Goal: Task Accomplishment & Management: Manage account settings

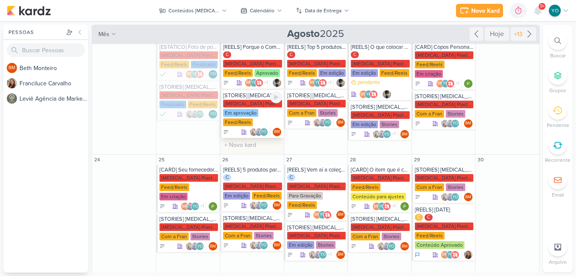
scroll to position [170, 0]
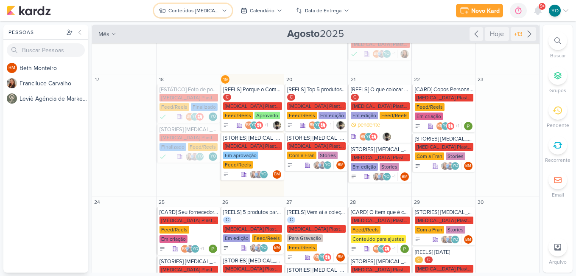
click at [211, 9] on div "Conteúdos [MEDICAL_DATA] Plásticos" at bounding box center [193, 11] width 51 height 8
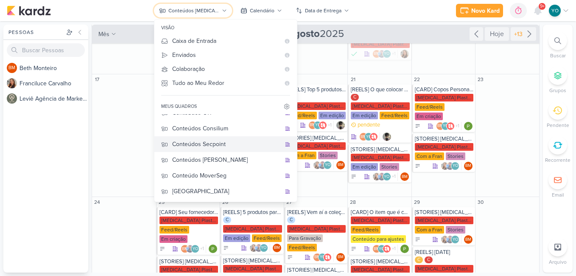
scroll to position [0, 0]
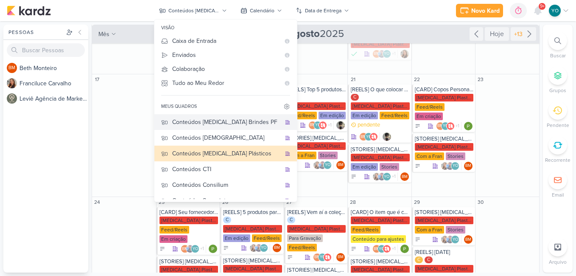
click at [235, 119] on div "Conteúdos [MEDICAL_DATA] Brindes PF" at bounding box center [226, 121] width 109 height 9
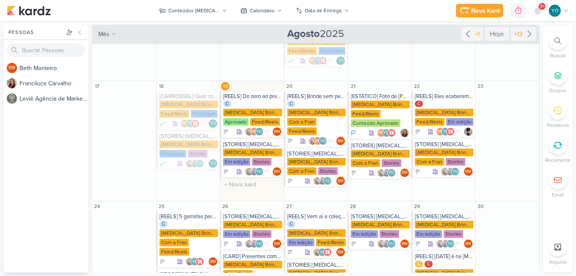
scroll to position [208, 0]
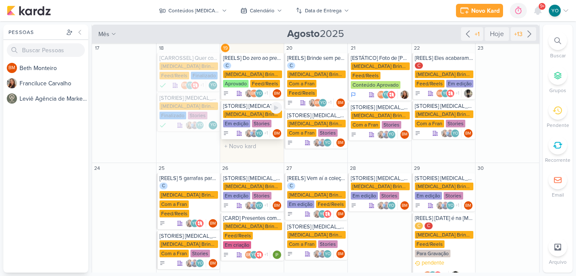
click at [261, 110] on div "[MEDICAL_DATA] Brindes PF" at bounding box center [252, 114] width 59 height 8
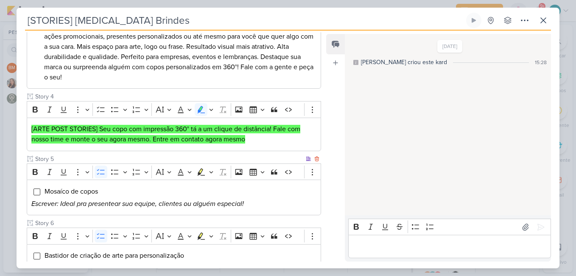
scroll to position [382, 0]
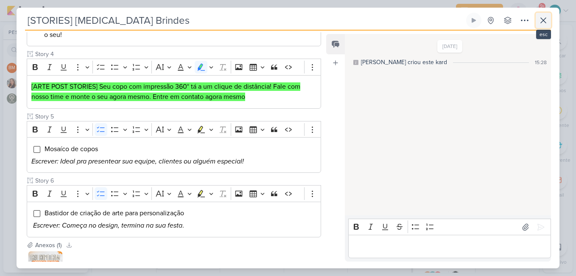
click at [543, 18] on icon at bounding box center [543, 20] width 10 height 10
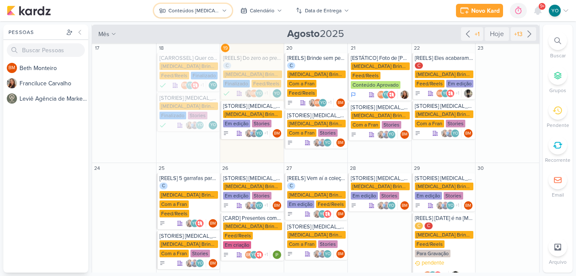
click at [211, 13] on div "Conteúdos [MEDICAL_DATA] Brindes PF" at bounding box center [193, 11] width 51 height 8
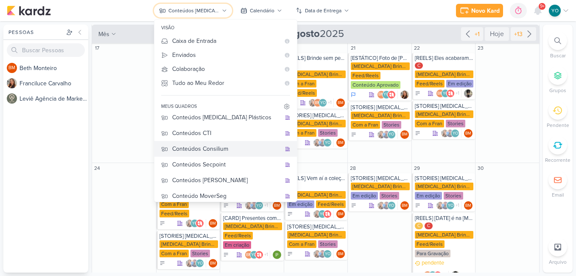
scroll to position [56, 0]
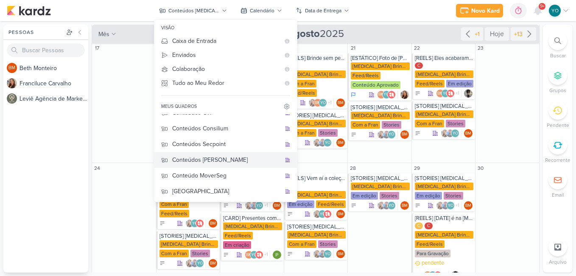
click at [235, 161] on div "Conteúdos [PERSON_NAME]" at bounding box center [226, 159] width 109 height 9
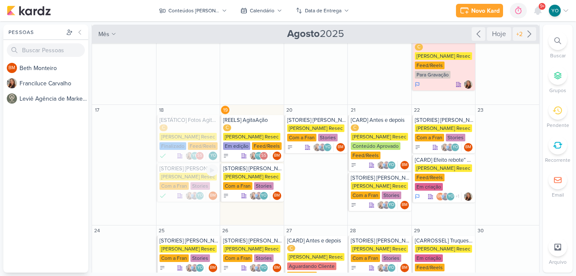
scroll to position [220, 0]
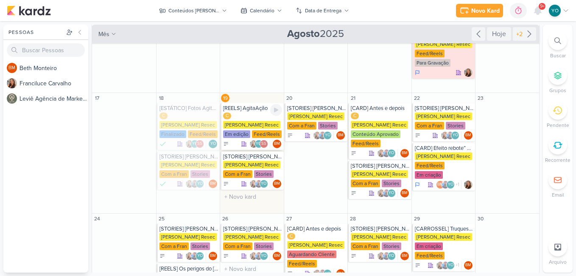
click at [256, 117] on div "C [PERSON_NAME] Resec Em edição Feed/Reels" at bounding box center [252, 125] width 59 height 26
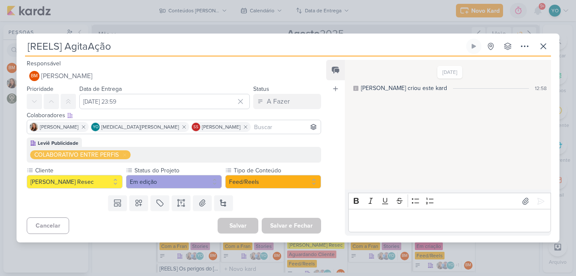
scroll to position [0, 0]
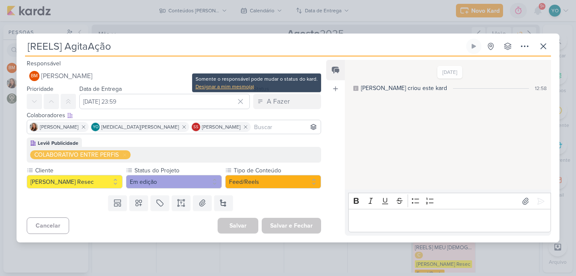
click at [240, 84] on div "Designar a mim mesmo(a)" at bounding box center [256, 87] width 122 height 8
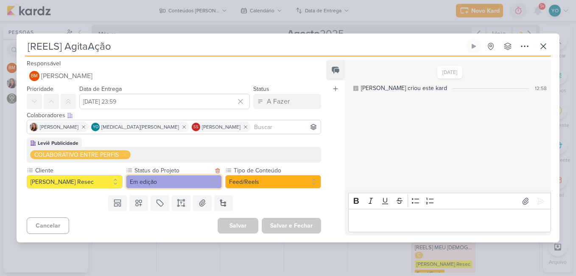
click at [189, 177] on button "Em edição" at bounding box center [174, 182] width 96 height 14
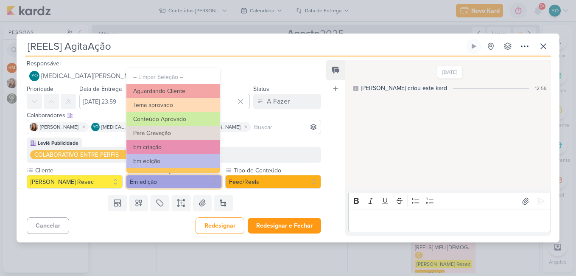
scroll to position [96, 0]
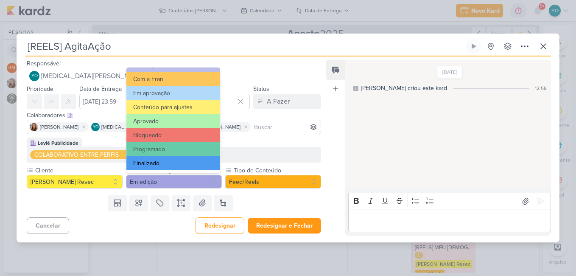
click at [177, 162] on button "Finalizado" at bounding box center [173, 163] width 94 height 14
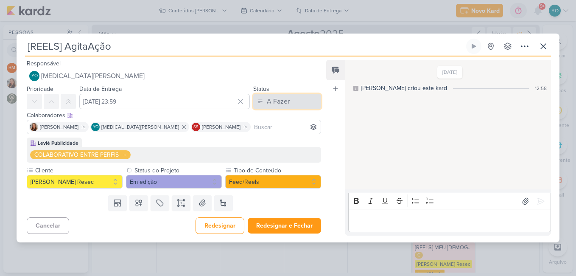
click at [285, 99] on div "A Fazer" at bounding box center [278, 101] width 23 height 10
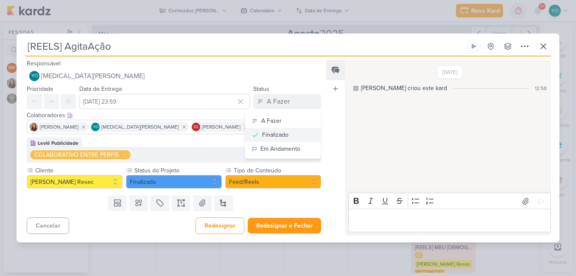
click at [268, 130] on div "Finalizado" at bounding box center [275, 134] width 26 height 9
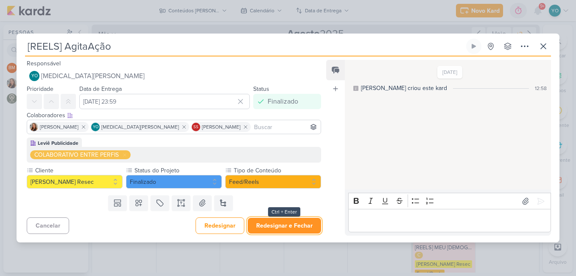
click at [293, 222] on button "Redesignar e Fechar" at bounding box center [284, 226] width 73 height 16
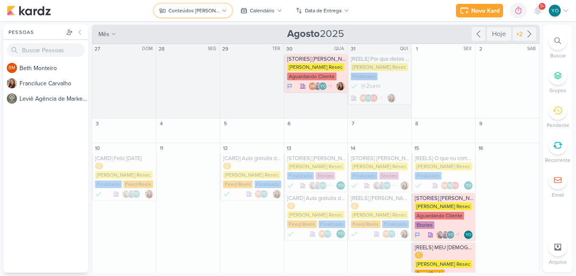
click at [209, 10] on div "Conteúdos [PERSON_NAME]" at bounding box center [193, 11] width 51 height 8
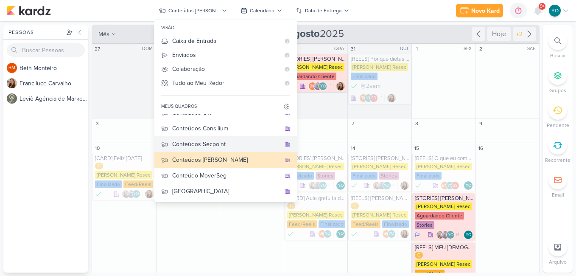
click at [233, 148] on div "Conteúdos Secpoint" at bounding box center [226, 144] width 109 height 9
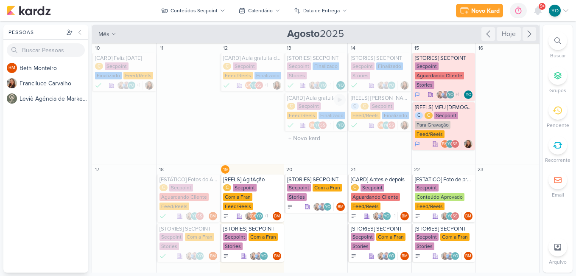
scroll to position [127, 0]
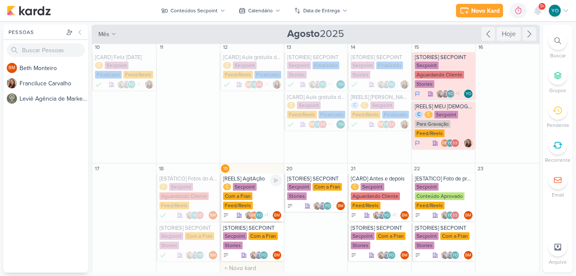
click at [252, 197] on div "C Secpoint Com a Fran Feed/Reels" at bounding box center [252, 196] width 59 height 27
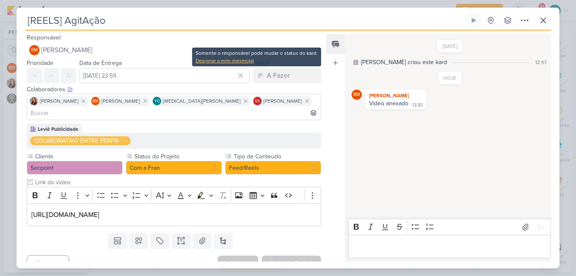
click at [215, 64] on div "Designar a mim mesmo(a)" at bounding box center [256, 61] width 122 height 8
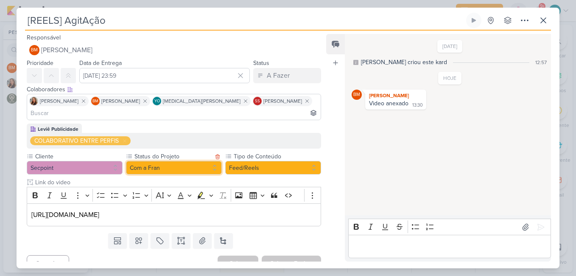
click at [191, 161] on button "Com a Fran" at bounding box center [174, 168] width 96 height 14
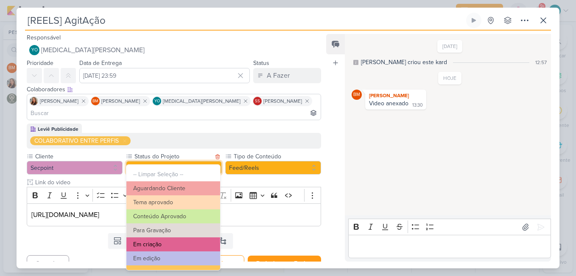
scroll to position [96, 0]
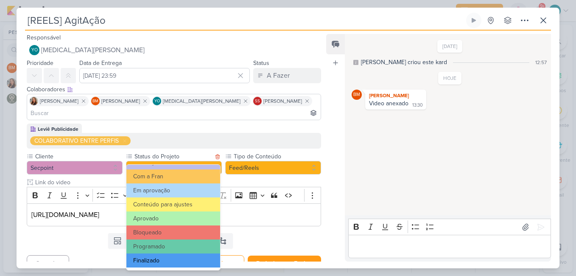
click at [195, 259] on button "Finalizado" at bounding box center [173, 260] width 94 height 14
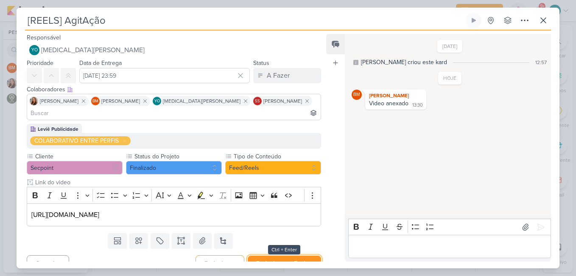
click at [273, 255] on button "Redesignar e Fechar" at bounding box center [284, 263] width 73 height 16
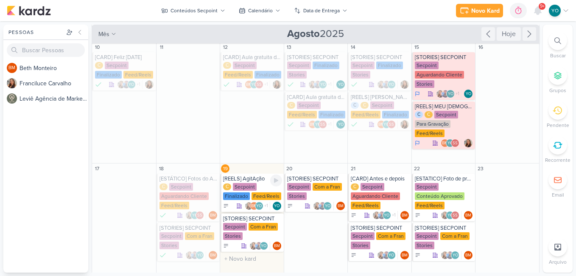
click at [257, 186] on div "C Secpoint Finalizado Feed/Reels" at bounding box center [252, 192] width 59 height 18
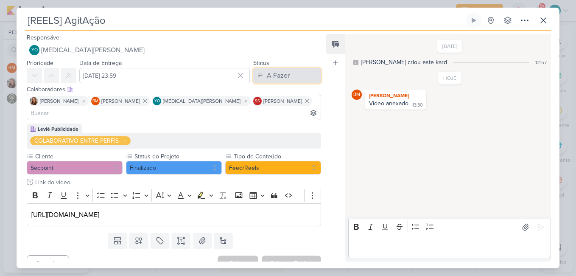
click at [281, 76] on div "A Fazer" at bounding box center [278, 75] width 23 height 10
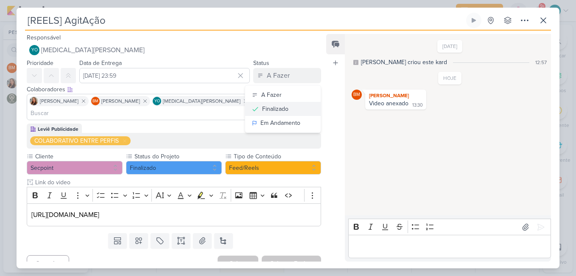
click at [291, 107] on button "Finalizado" at bounding box center [282, 109] width 75 height 14
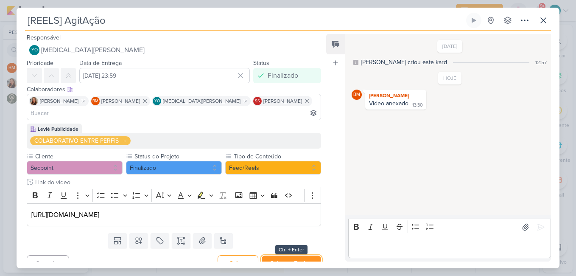
click at [300, 255] on button "Salvar e Fechar" at bounding box center [291, 263] width 59 height 16
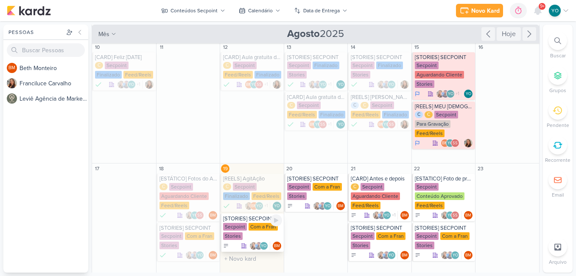
click at [249, 230] on div "Com a Fran" at bounding box center [263, 227] width 29 height 8
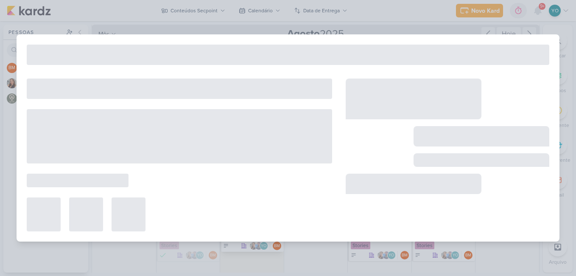
type input "[STORIES] SECPOINT"
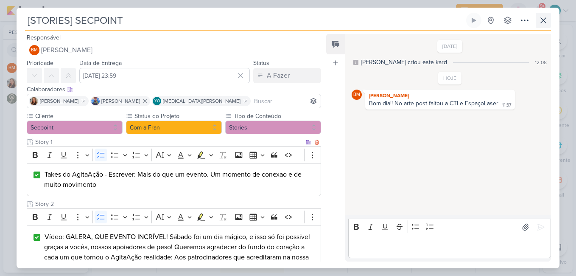
scroll to position [269, 0]
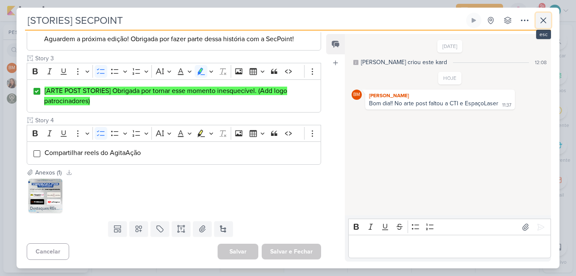
click at [545, 18] on icon at bounding box center [543, 20] width 5 height 5
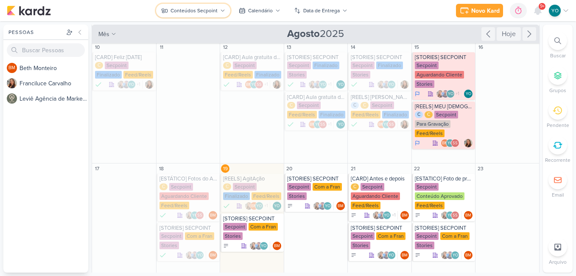
click at [208, 10] on div "Conteúdos Secpoint" at bounding box center [193, 11] width 47 height 8
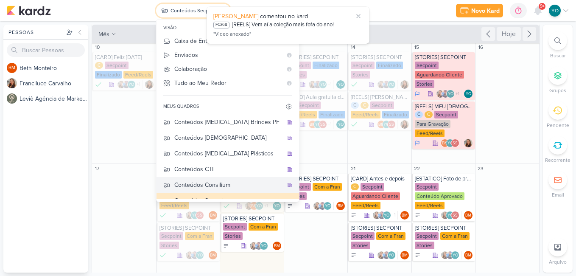
scroll to position [42, 0]
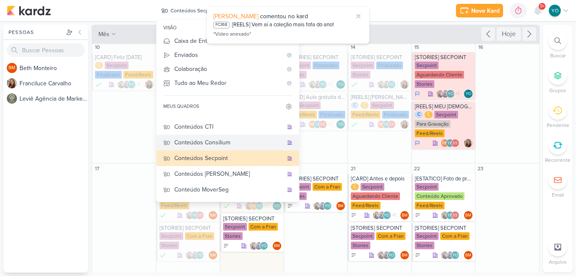
click at [234, 142] on div "Conteúdos Consilium" at bounding box center [228, 142] width 109 height 9
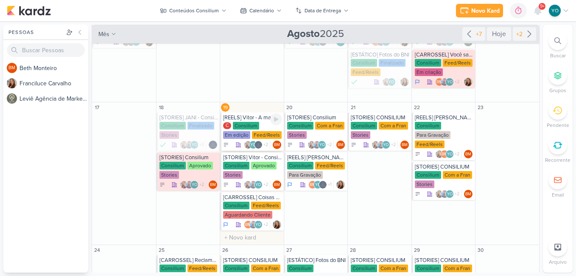
scroll to position [212, 0]
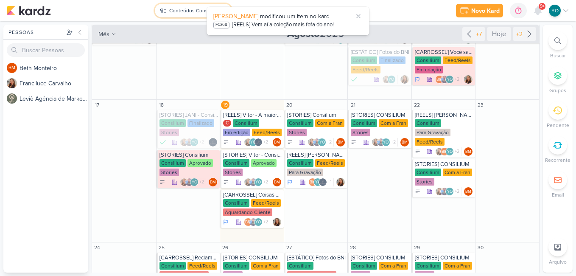
click at [199, 11] on div "Conteúdos Consilium" at bounding box center [194, 11] width 50 height 8
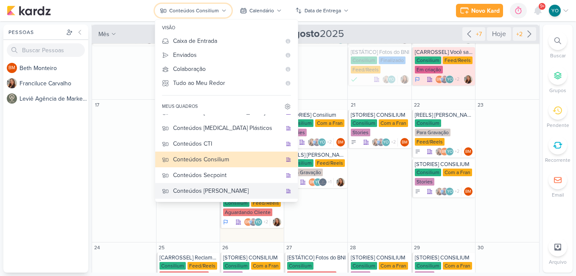
scroll to position [42, 0]
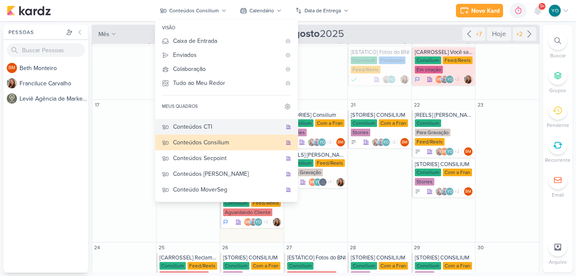
click at [232, 129] on div "Conteúdos CTI" at bounding box center [227, 126] width 109 height 9
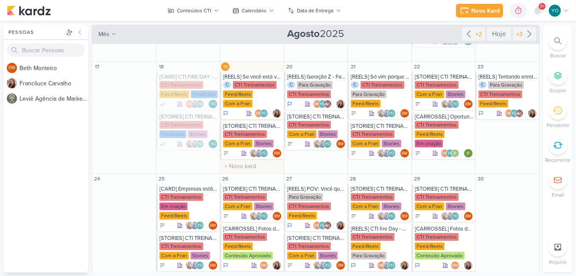
scroll to position [134, 0]
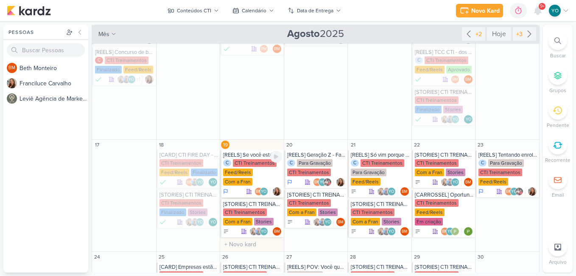
click at [261, 174] on div "C CTI Treinamentos Feed/Reels Com a Fran" at bounding box center [252, 172] width 59 height 27
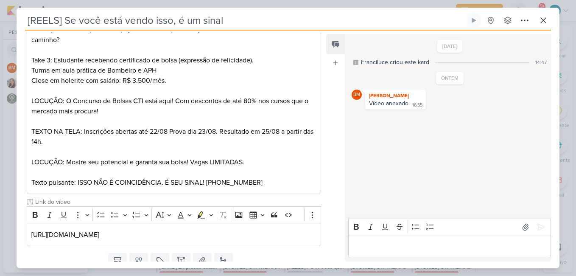
scroll to position [286, 0]
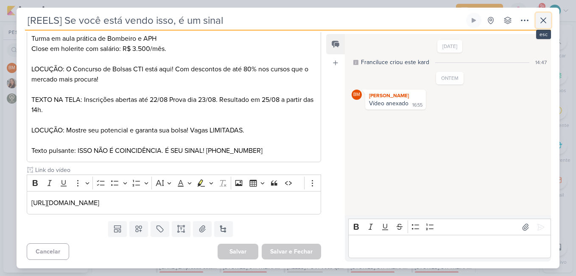
click at [544, 22] on icon at bounding box center [543, 20] width 10 height 10
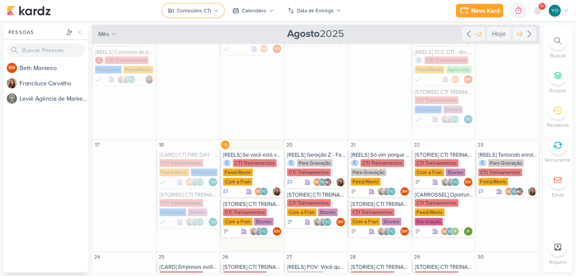
click at [204, 10] on div "Conteúdos CTI" at bounding box center [194, 11] width 34 height 8
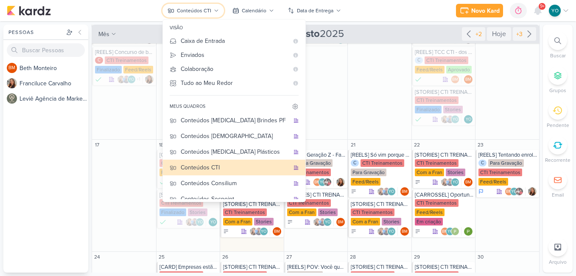
scroll to position [0, 0]
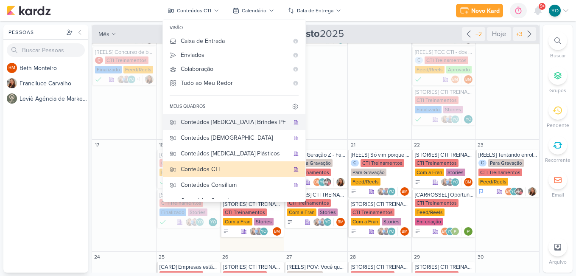
click at [246, 122] on div "Conteúdos [MEDICAL_DATA] Brindes PF" at bounding box center [235, 121] width 109 height 9
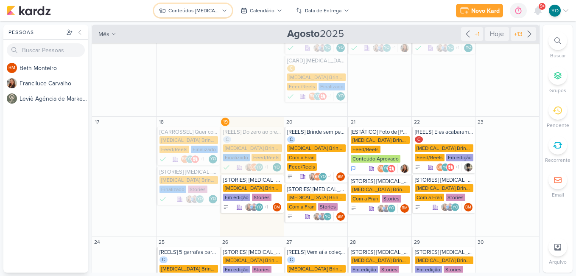
click at [211, 9] on div "Conteúdos [MEDICAL_DATA] Brindes PF" at bounding box center [193, 11] width 51 height 8
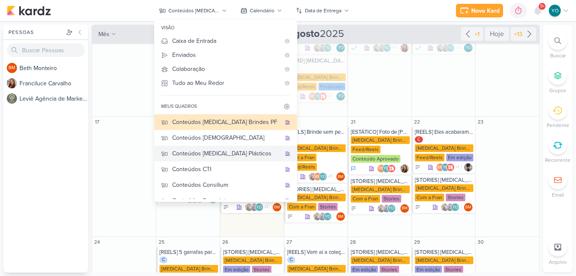
click at [234, 154] on div "Conteúdos [MEDICAL_DATA] Plásticos" at bounding box center [226, 153] width 109 height 9
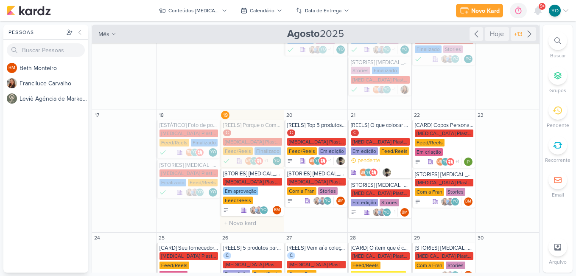
scroll to position [96, 0]
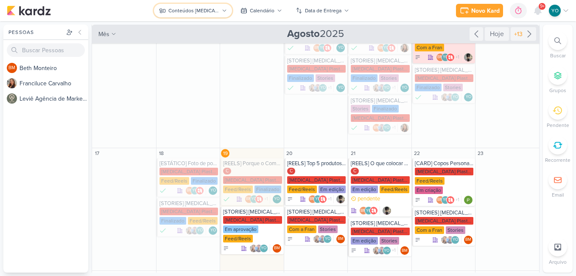
click at [182, 15] on button "Conteúdos [MEDICAL_DATA] Plásticos" at bounding box center [193, 11] width 78 height 14
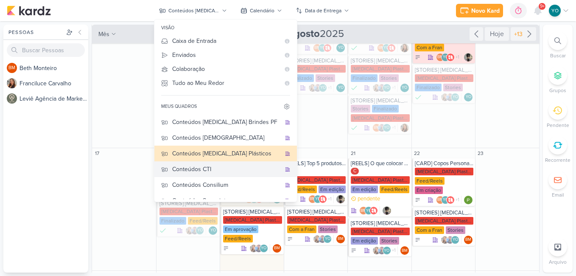
click at [207, 174] on button "Conteúdos CTI" at bounding box center [225, 169] width 142 height 16
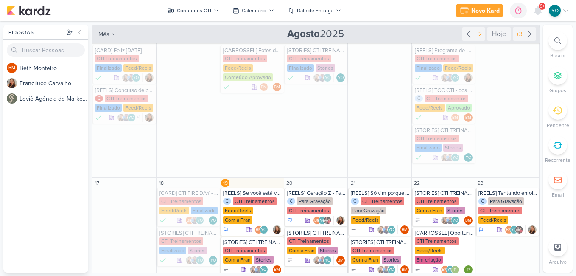
scroll to position [134, 0]
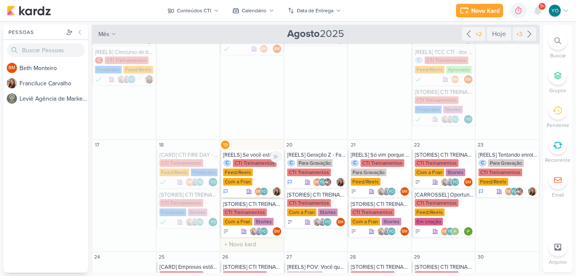
click at [257, 178] on div "C CTI Treinamentos Feed/Reels Com a Fran" at bounding box center [252, 172] width 59 height 27
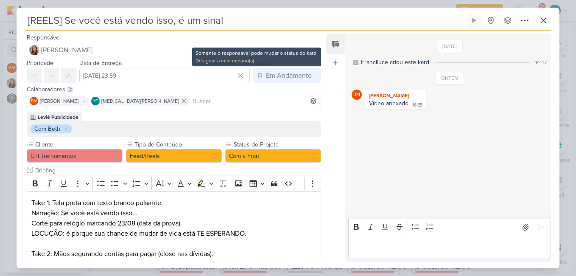
click at [243, 64] on div "Designar a mim mesmo(a)" at bounding box center [256, 61] width 122 height 8
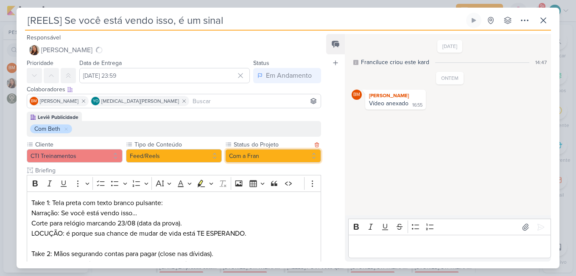
click at [237, 154] on button "Com a Fran" at bounding box center [273, 156] width 96 height 14
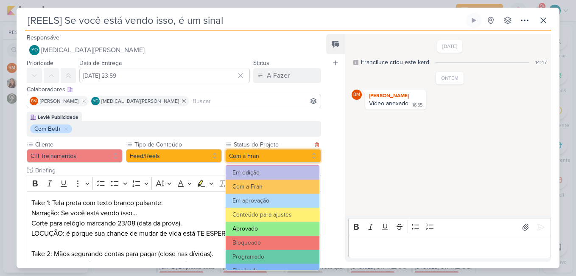
scroll to position [96, 0]
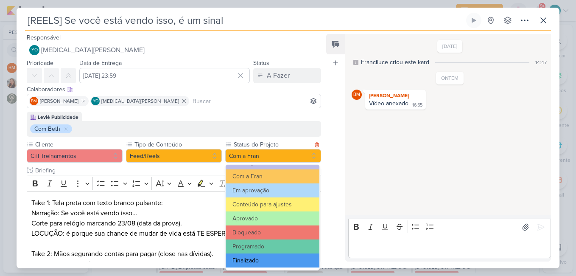
click at [273, 258] on button "Finalizado" at bounding box center [273, 260] width 94 height 14
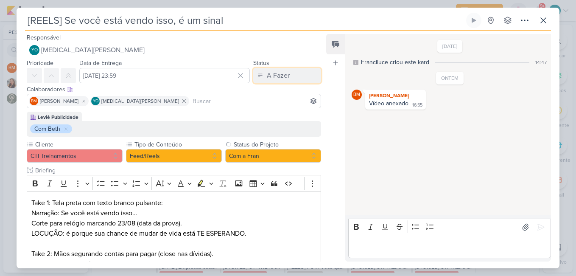
click at [291, 75] on button "A Fazer" at bounding box center [287, 75] width 68 height 15
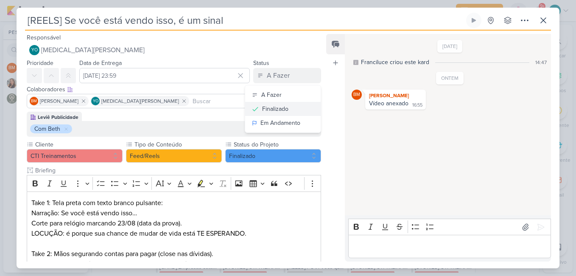
click at [281, 110] on div "Finalizado" at bounding box center [275, 108] width 26 height 9
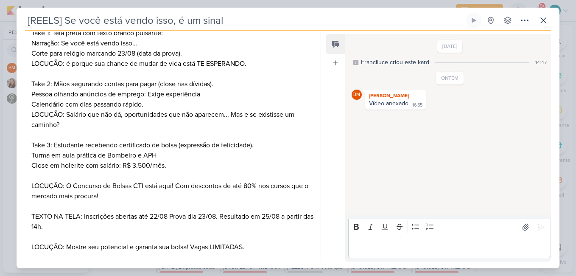
scroll to position [286, 0]
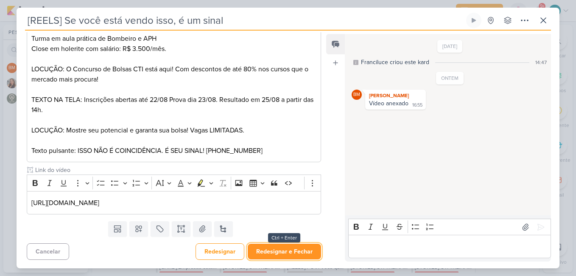
click at [297, 251] on button "Redesignar e Fechar" at bounding box center [284, 251] width 73 height 16
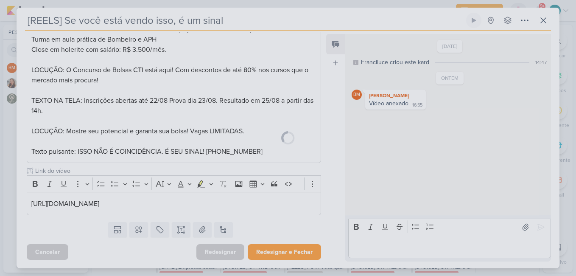
scroll to position [285, 0]
